Goal: Find contact information

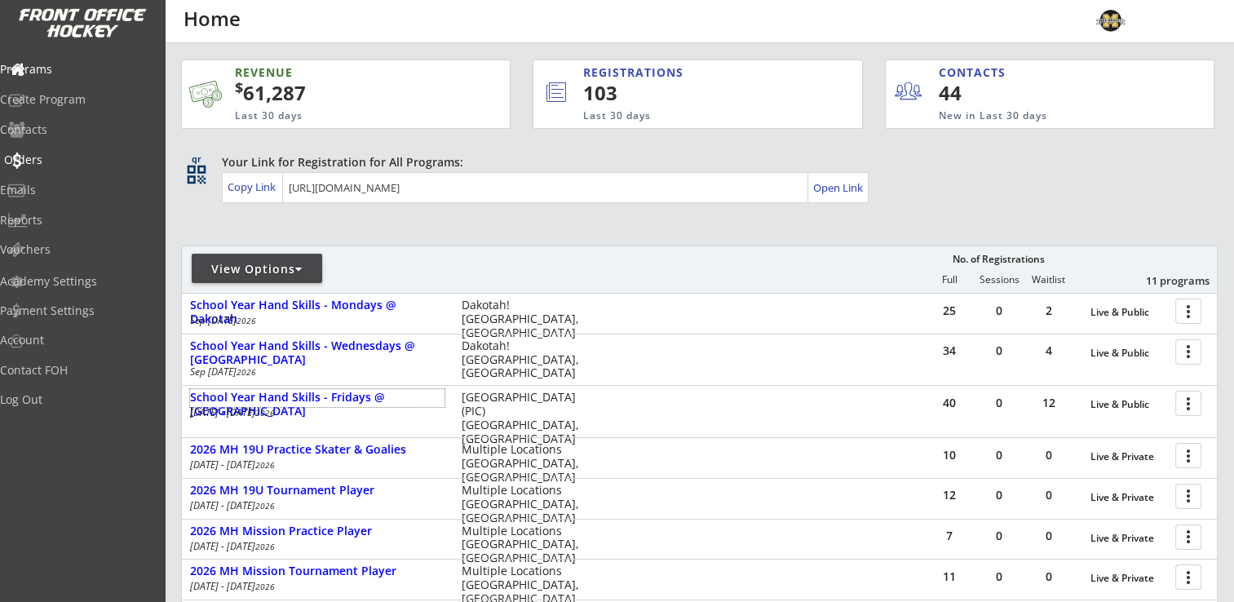
click at [60, 159] on div "Orders" at bounding box center [77, 159] width 147 height 11
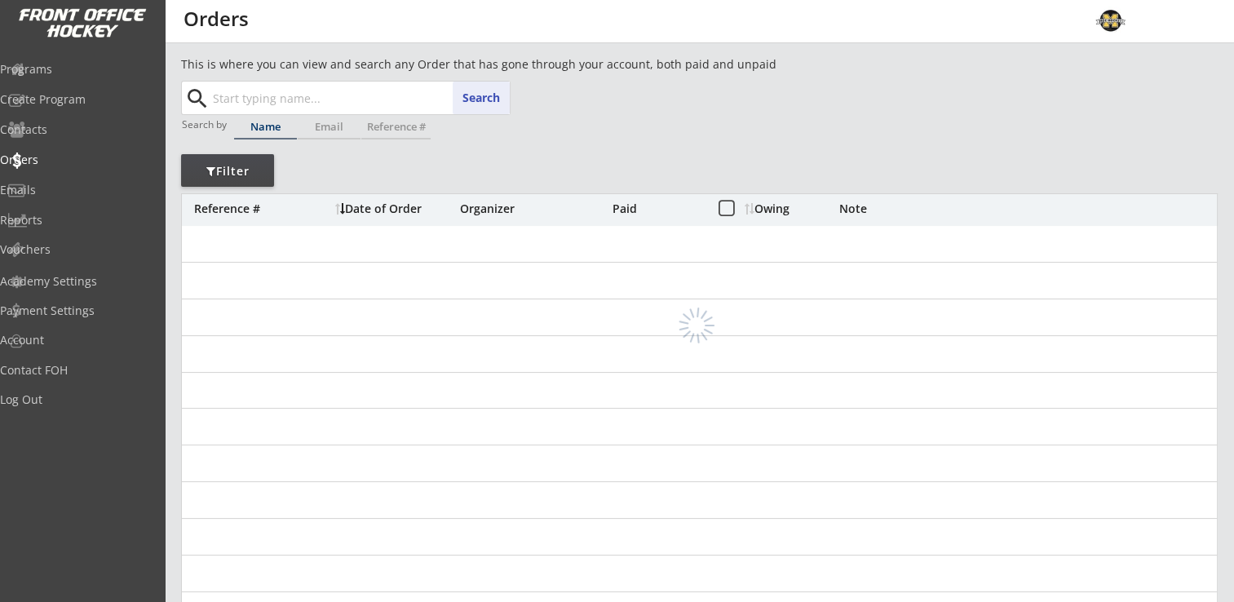
click at [308, 105] on input "text" at bounding box center [360, 98] width 300 height 33
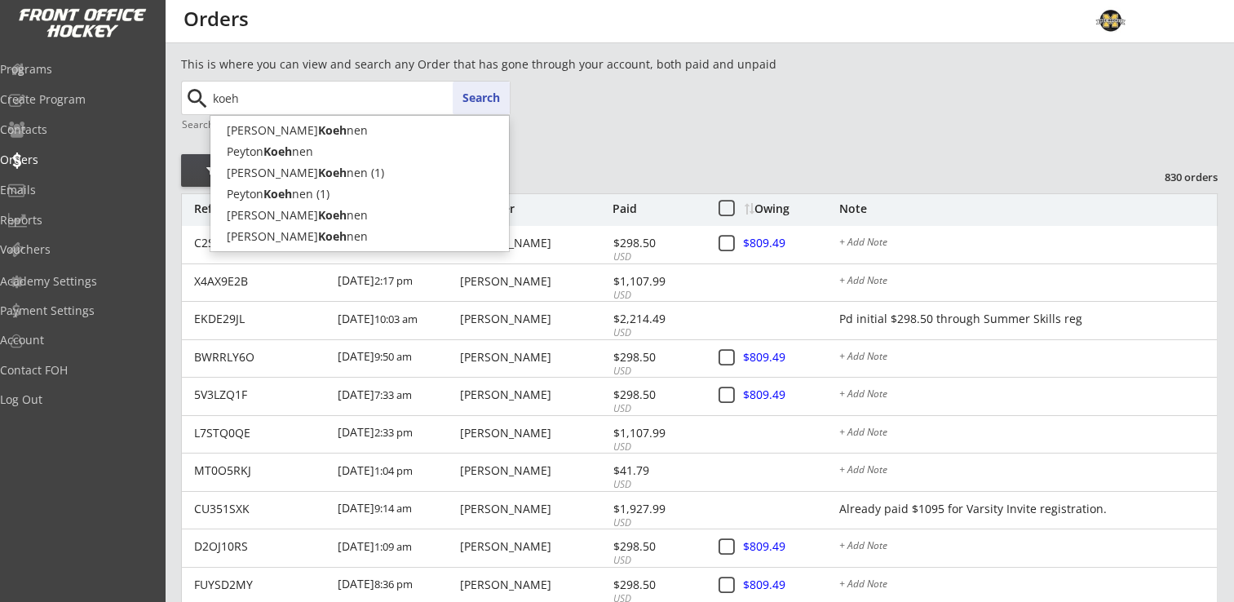
type input "koeh"
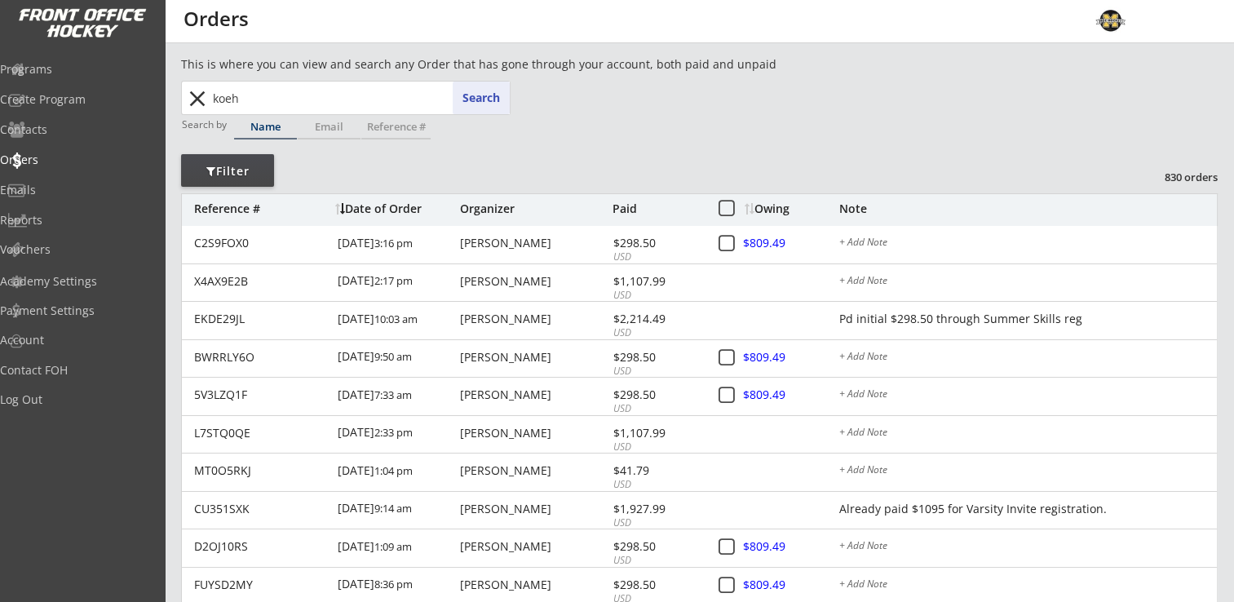
click at [683, 110] on div "This is where you can view and search any Order that has gone through your acco…" at bounding box center [699, 545] width 1037 height 981
drag, startPoint x: 258, startPoint y: 97, endPoint x: 204, endPoint y: 98, distance: 53.9
click at [204, 98] on div "[PERSON_NAME] Search close" at bounding box center [347, 98] width 326 height 33
type input "[PERSON_NAME]"
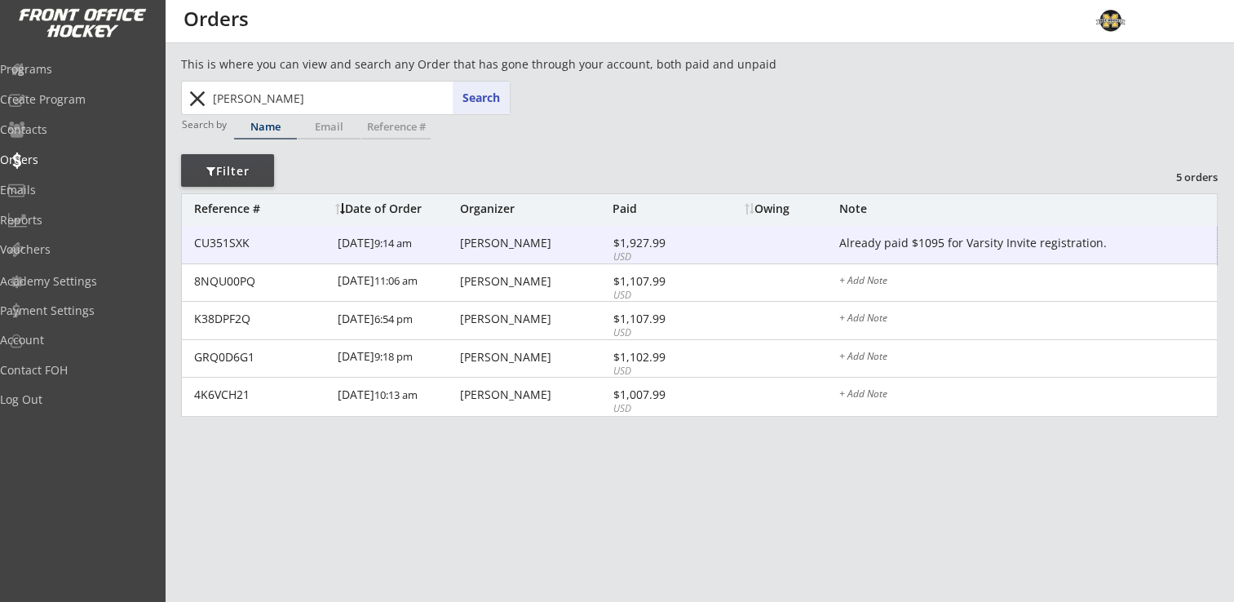
click at [483, 243] on div "[PERSON_NAME]" at bounding box center [534, 242] width 148 height 11
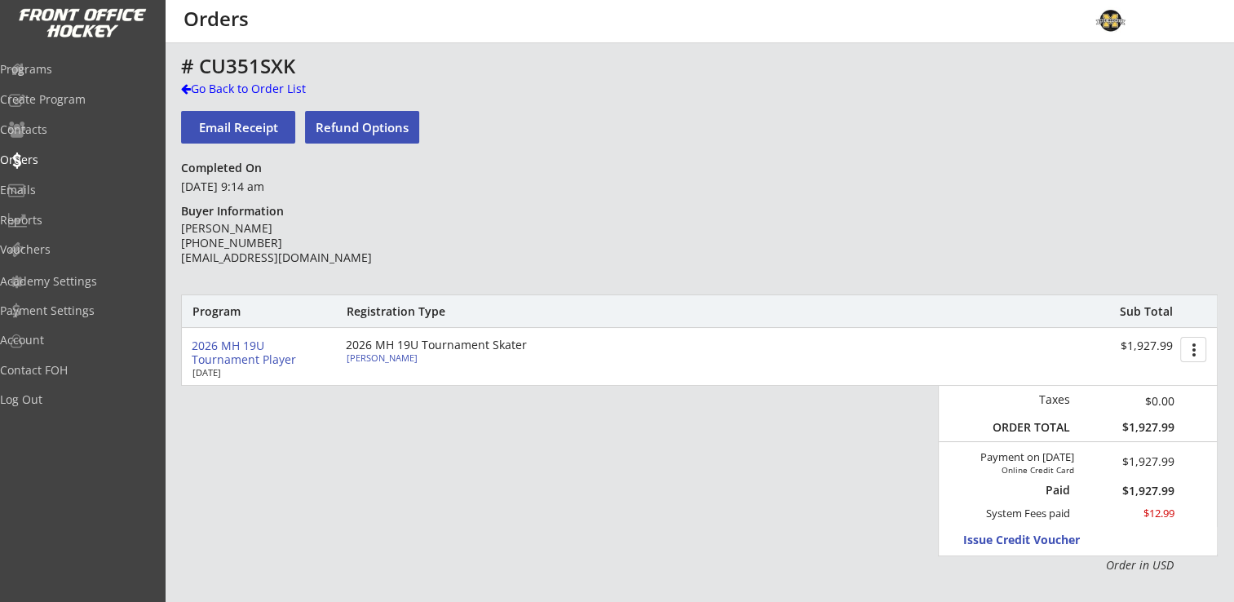
click at [371, 355] on div "[PERSON_NAME]" at bounding box center [438, 357] width 182 height 9
select select ""Forward""
select select ""Adult Medium""
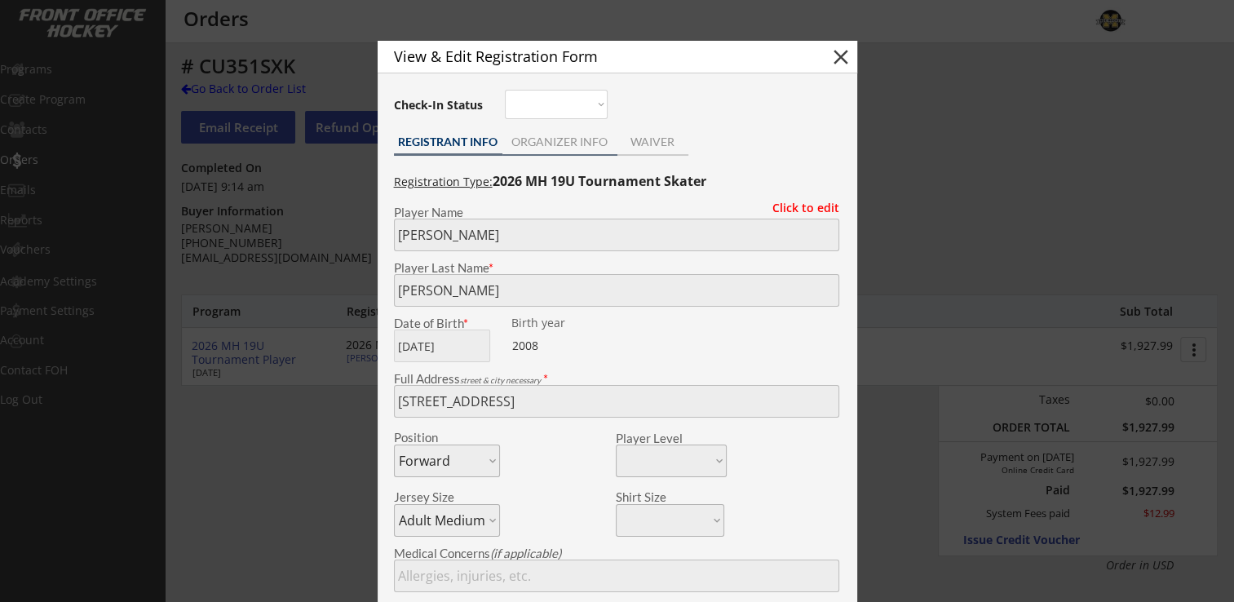
click at [554, 136] on div "ORGANIZER INFO" at bounding box center [560, 141] width 115 height 11
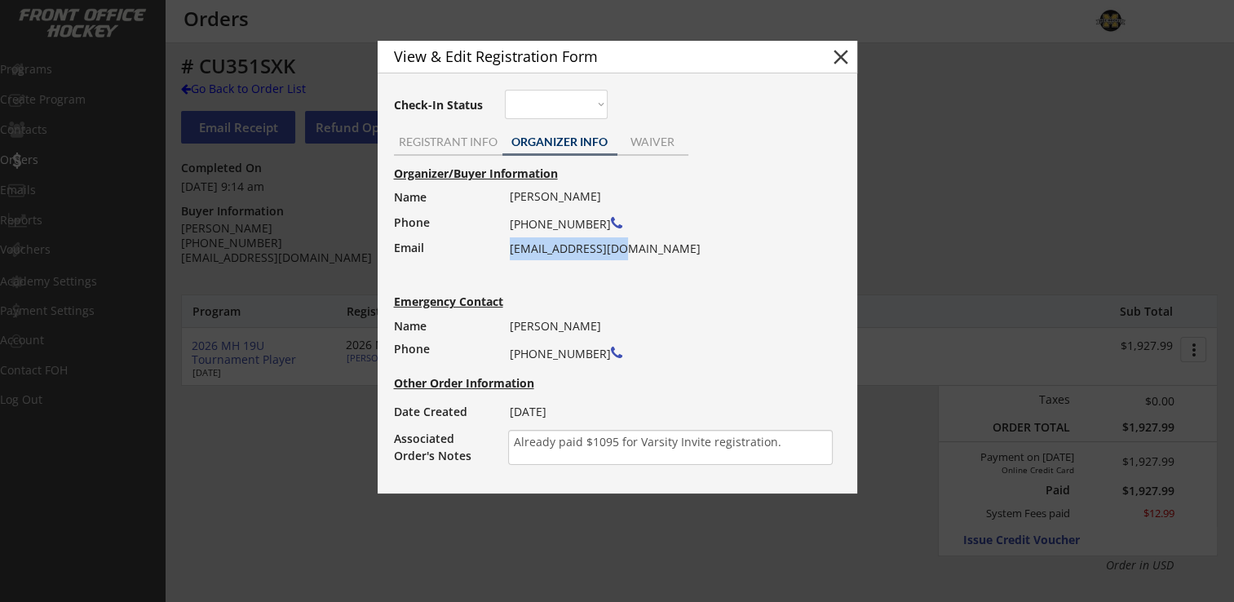
drag, startPoint x: 509, startPoint y: 249, endPoint x: 625, endPoint y: 250, distance: 115.9
click at [625, 250] on div "[PERSON_NAME] [PHONE_NUMBER] [EMAIL_ADDRESS][DOMAIN_NAME]" at bounding box center [666, 222] width 312 height 75
drag, startPoint x: 625, startPoint y: 250, endPoint x: 600, endPoint y: 250, distance: 24.5
copy div "[EMAIL_ADDRESS][DOMAIN_NAME]"
